Goal: Information Seeking & Learning: Learn about a topic

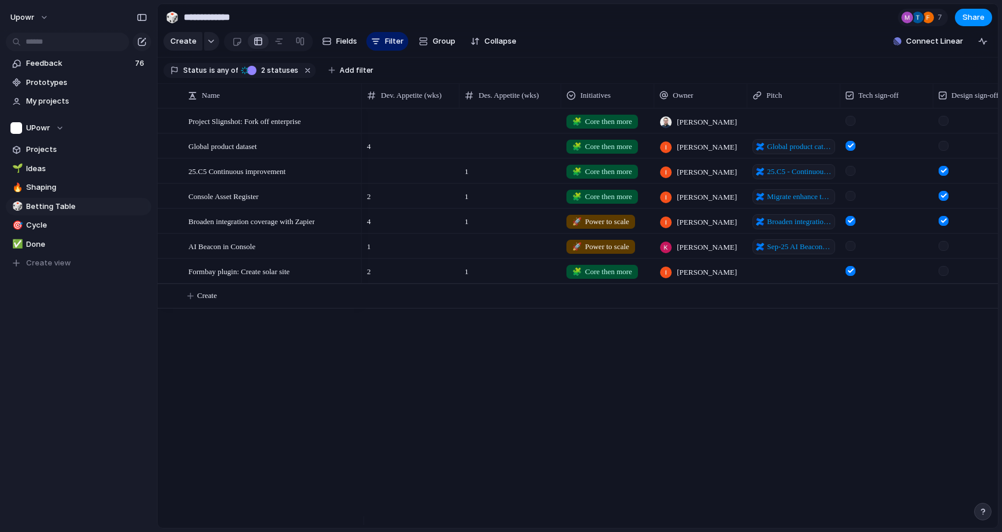
click at [300, 372] on div "Project Slignshot: Fork off enterprise Global product dataset 25.C5 Continuous …" at bounding box center [578, 317] width 841 height 419
click at [221, 356] on div "Project Slignshot: Fork off enterprise Global product dataset 25.C5 Continuous …" at bounding box center [578, 317] width 841 height 419
click at [231, 365] on div "Project Slignshot: Fork off enterprise Global product dataset 25.C5 Continuous …" at bounding box center [578, 317] width 841 height 419
click at [33, 199] on link "🎲 Betting Table" at bounding box center [78, 206] width 145 height 17
click at [35, 219] on span "Cycle" at bounding box center [86, 225] width 121 height 12
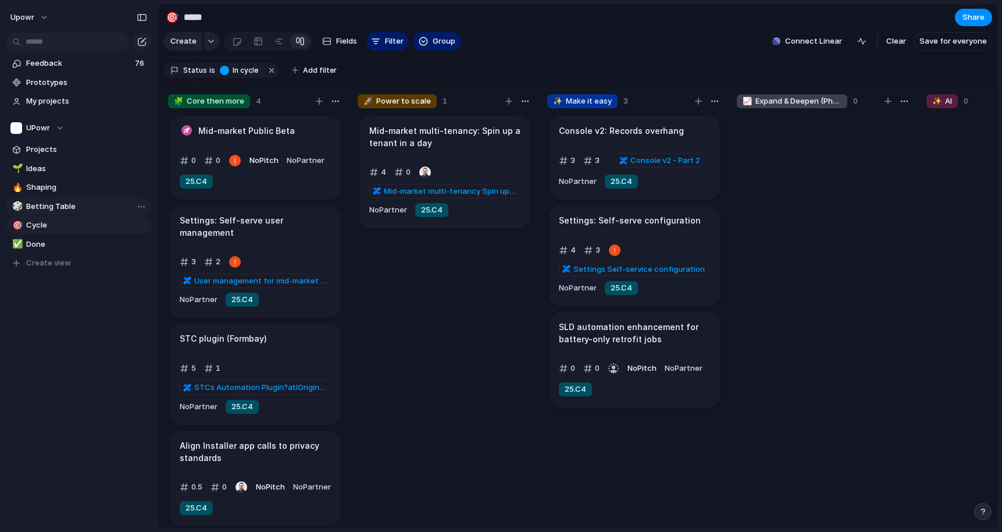
click at [39, 209] on span "Betting Table" at bounding box center [86, 207] width 121 height 12
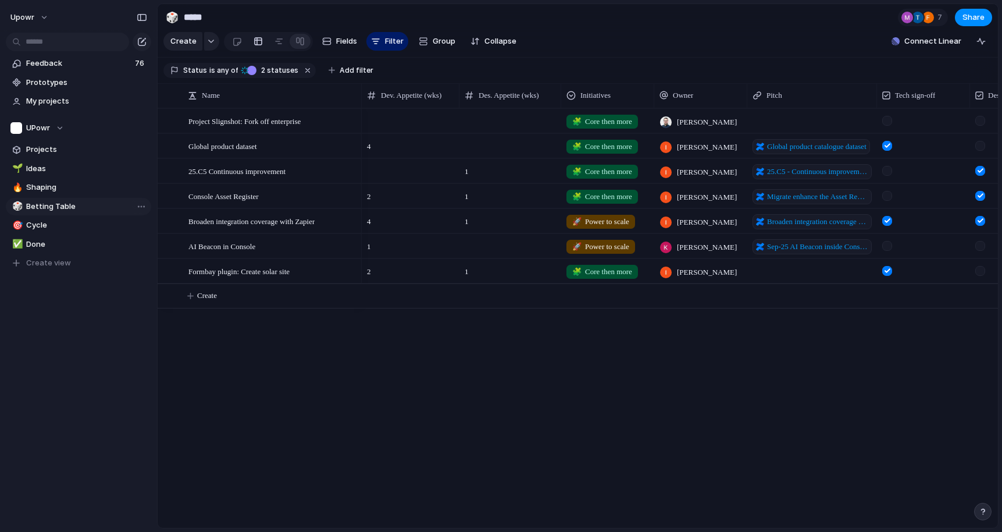
type input "**********"
click at [52, 145] on span "Projects" at bounding box center [86, 150] width 121 height 12
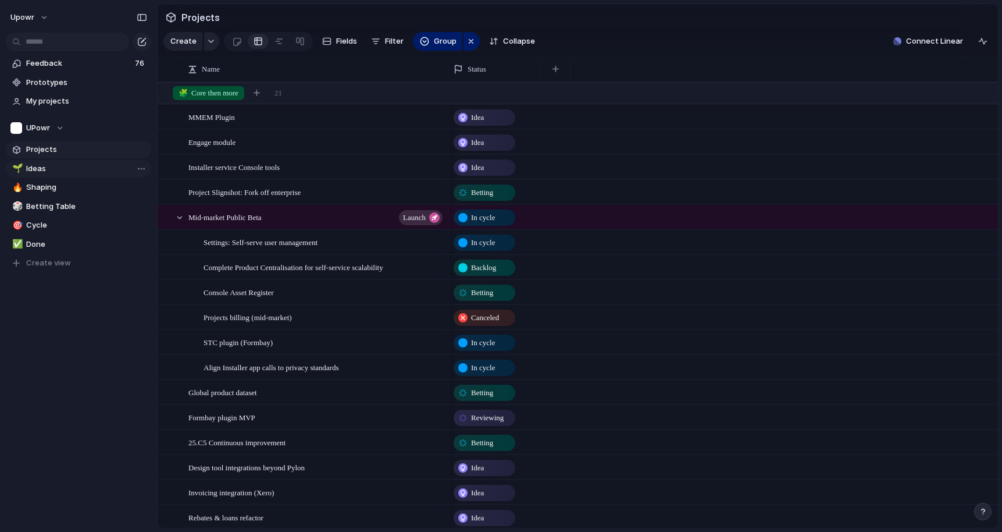
click at [47, 166] on span "Ideas" at bounding box center [86, 169] width 121 height 12
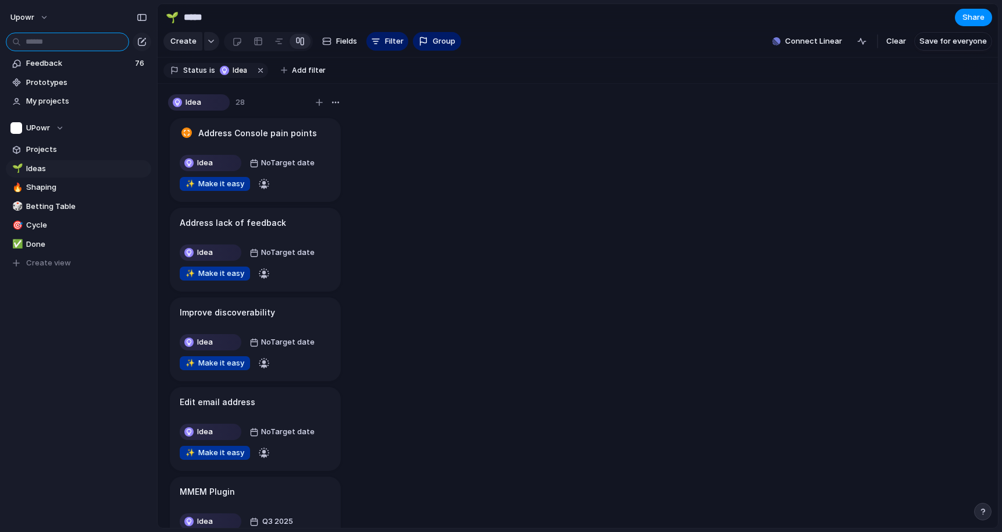
drag, startPoint x: 34, startPoint y: 38, endPoint x: 40, endPoint y: 38, distance: 6.4
click at [37, 39] on input "text" at bounding box center [67, 42] width 123 height 19
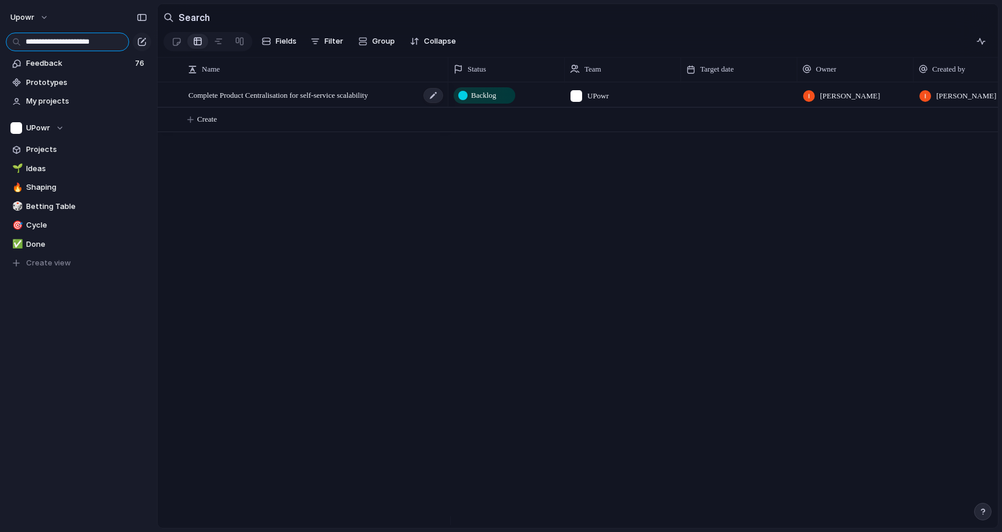
type input "**********"
click at [324, 101] on span "Complete Product Centralisation for self-service scalability" at bounding box center [279, 94] width 180 height 13
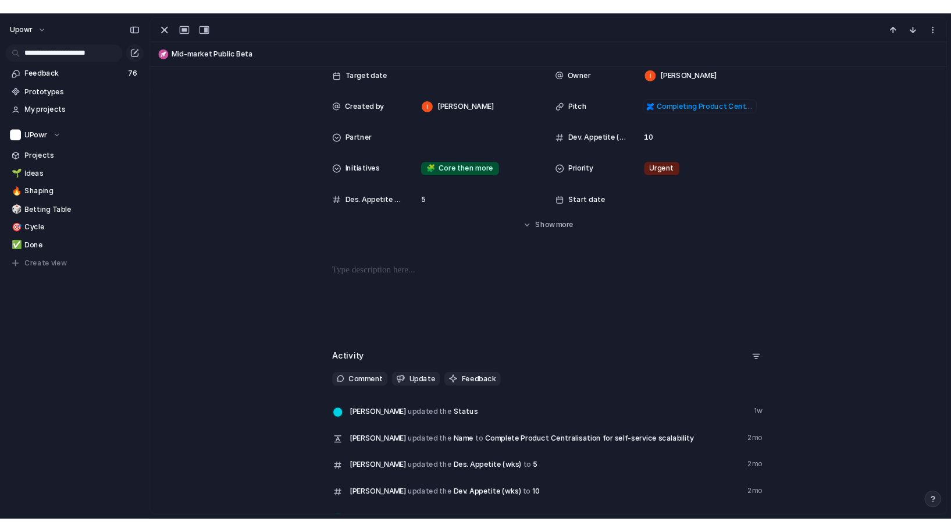
scroll to position [131, 0]
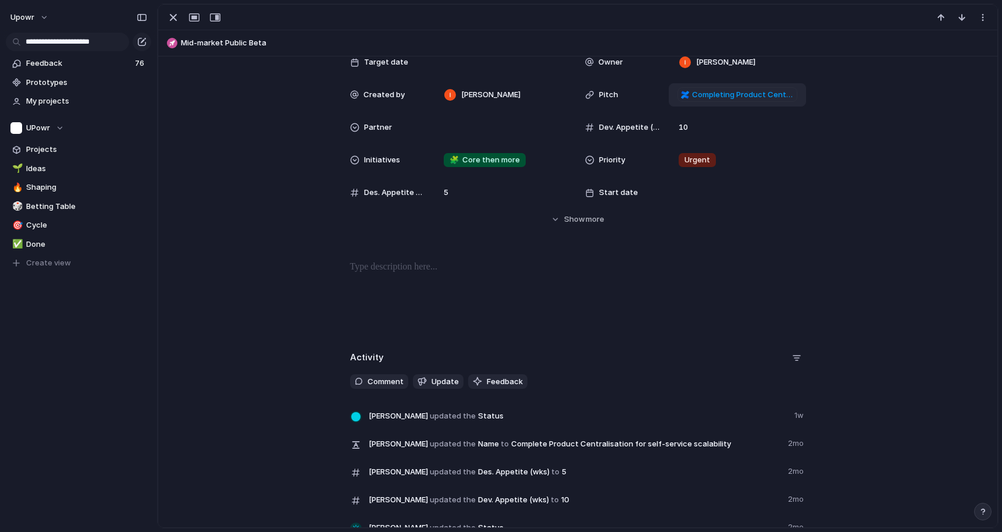
click at [710, 95] on span "Completing Product Centralisation for self-service scalability" at bounding box center [743, 95] width 102 height 12
